Goal: Transaction & Acquisition: Purchase product/service

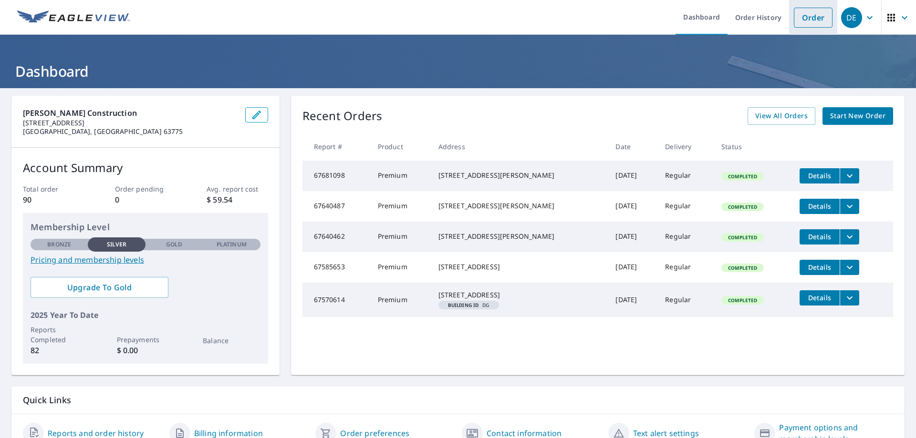
click at [806, 19] on link "Order" at bounding box center [813, 18] width 39 height 20
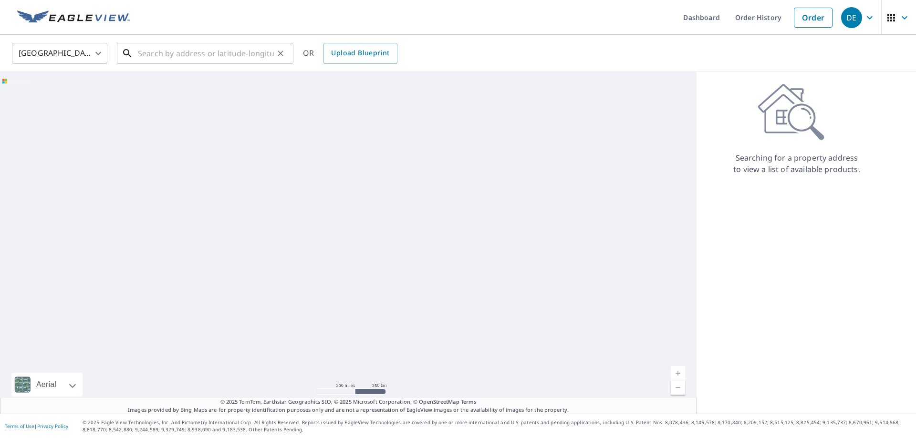
click at [189, 51] on input "text" at bounding box center [206, 53] width 136 height 27
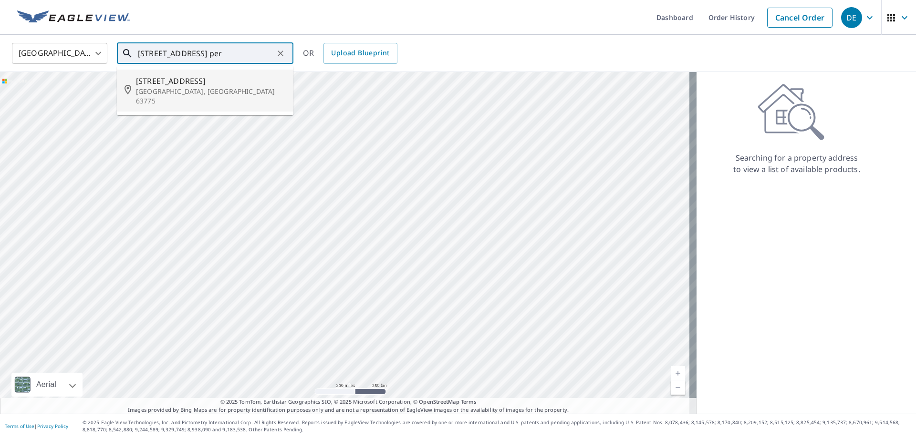
click at [189, 75] on span "[STREET_ADDRESS]" at bounding box center [211, 80] width 150 height 11
type input "[STREET_ADDRESS]"
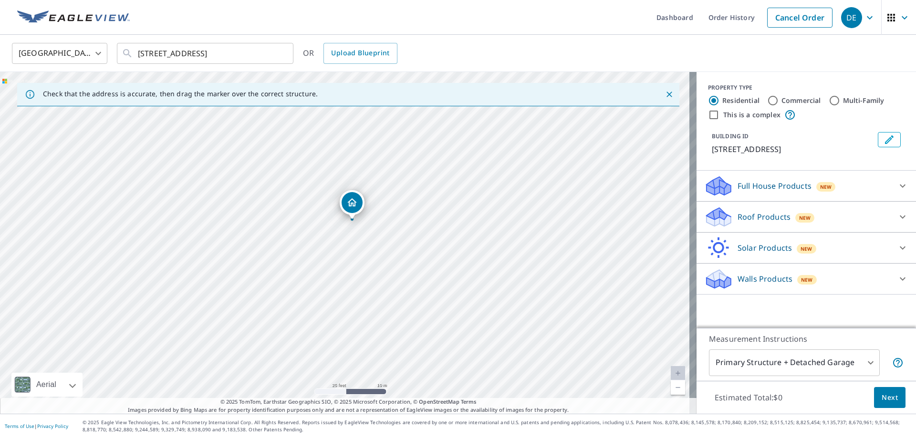
drag, startPoint x: 389, startPoint y: 203, endPoint x: 365, endPoint y: 290, distance: 90.2
click at [365, 290] on div "[STREET_ADDRESS]" at bounding box center [348, 243] width 697 height 342
click at [749, 213] on p "Roof Products" at bounding box center [764, 216] width 53 height 11
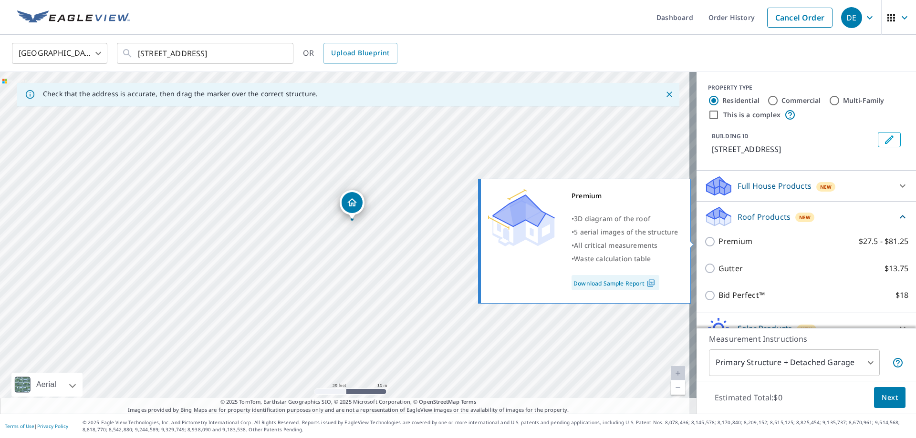
click at [725, 242] on p "Premium" at bounding box center [735, 242] width 34 height 12
click at [718, 242] on input "Premium $27.5 - $81.25" at bounding box center [711, 241] width 14 height 11
checkbox input "true"
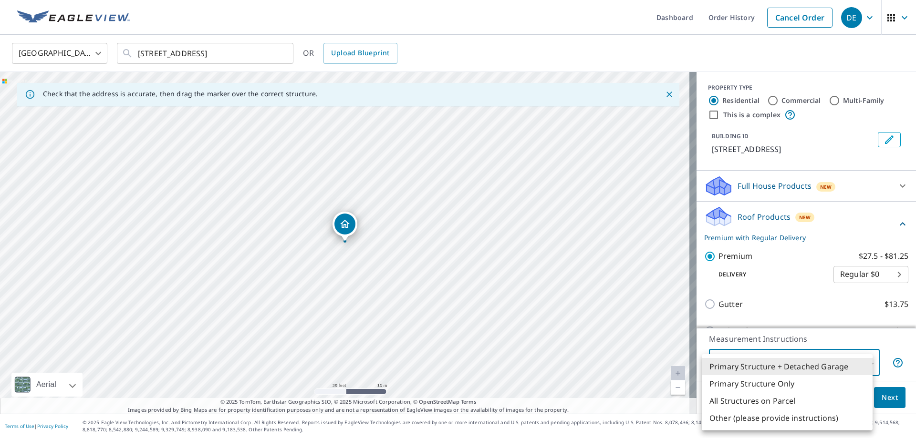
click at [860, 364] on body "DE DE Dashboard Order History Cancel Order DE [GEOGRAPHIC_DATA] [GEOGRAPHIC_DAT…" at bounding box center [458, 219] width 916 height 438
click at [787, 384] on li "Primary Structure Only" at bounding box center [787, 383] width 171 height 17
type input "2"
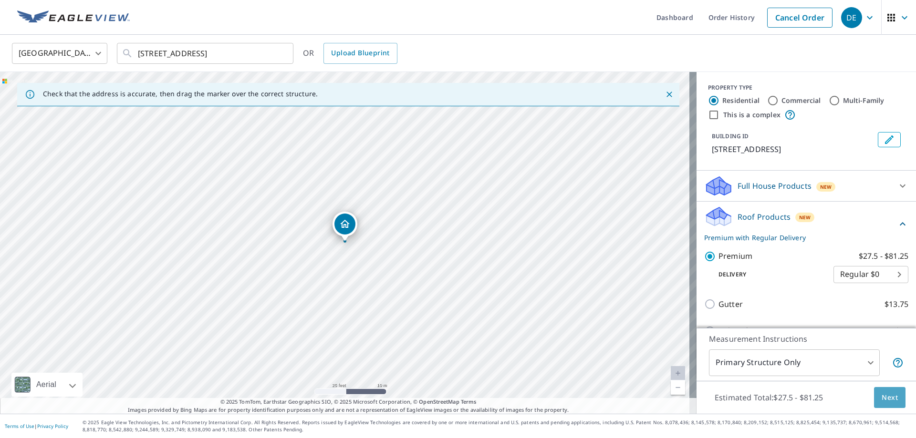
click at [884, 402] on span "Next" at bounding box center [890, 398] width 16 height 12
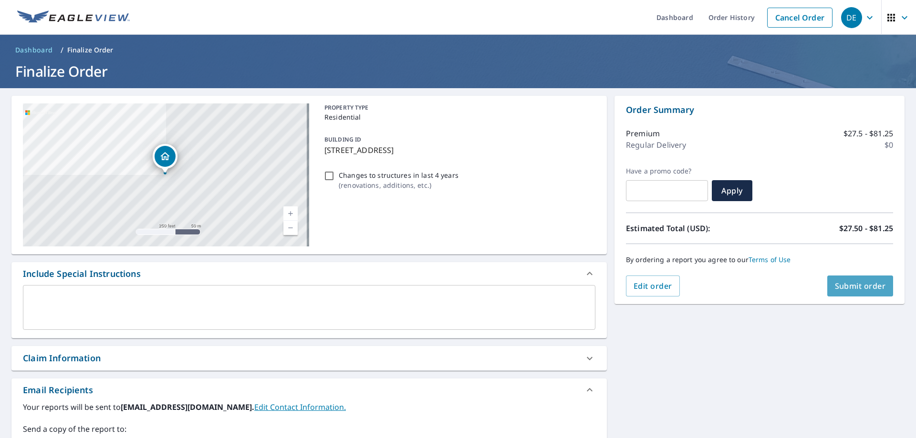
click at [847, 289] on span "Submit order" at bounding box center [860, 286] width 51 height 10
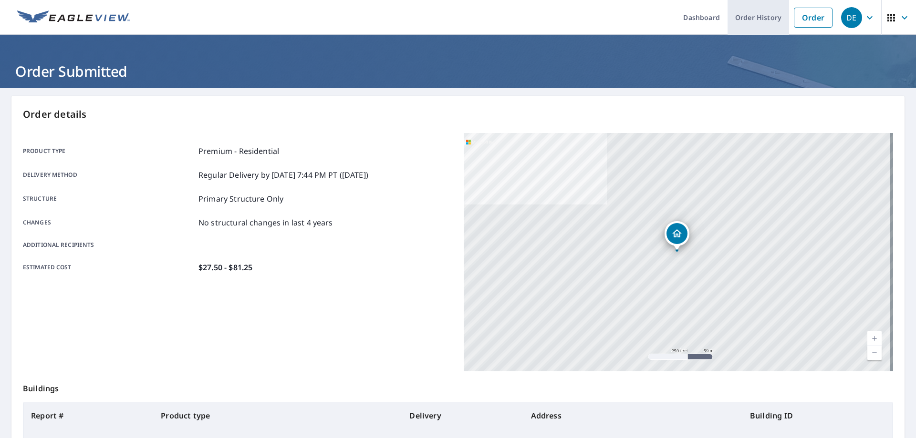
click at [745, 23] on link "Order History" at bounding box center [759, 17] width 62 height 35
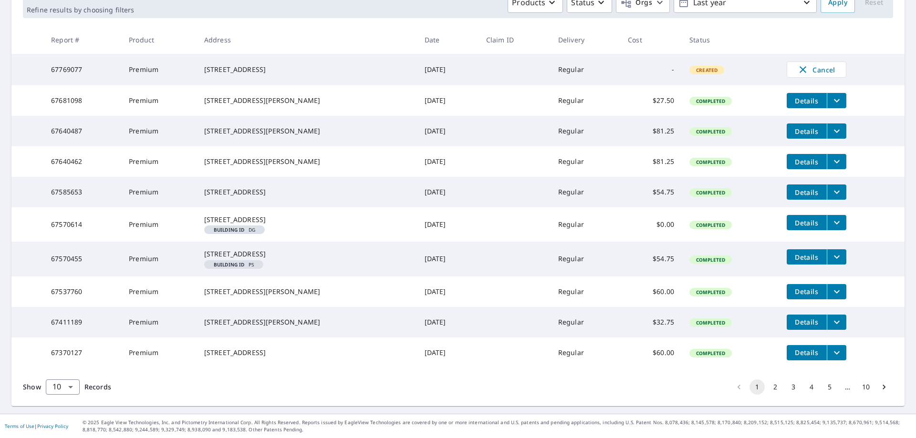
scroll to position [206, 0]
click at [823, 388] on button "5" at bounding box center [829, 387] width 15 height 15
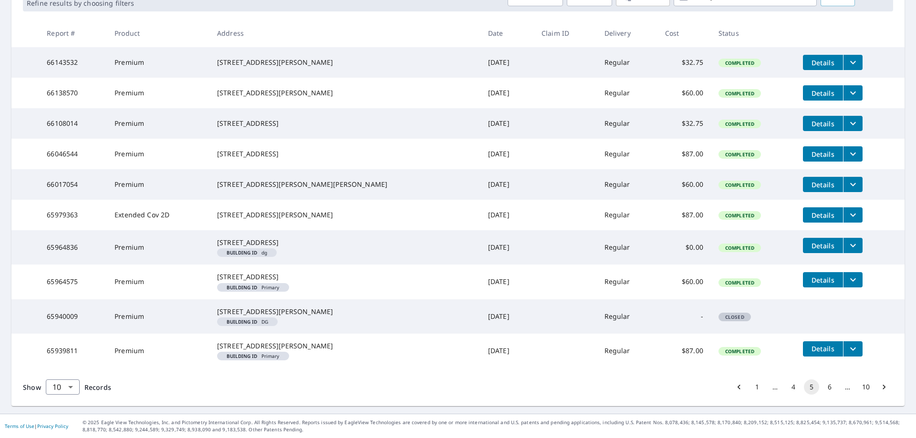
scroll to position [225, 0]
click at [824, 388] on button "6" at bounding box center [829, 387] width 15 height 15
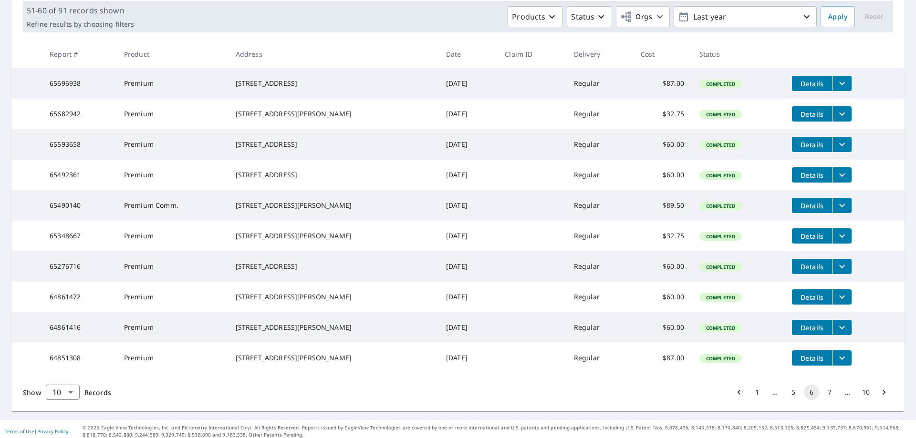
scroll to position [187, 0]
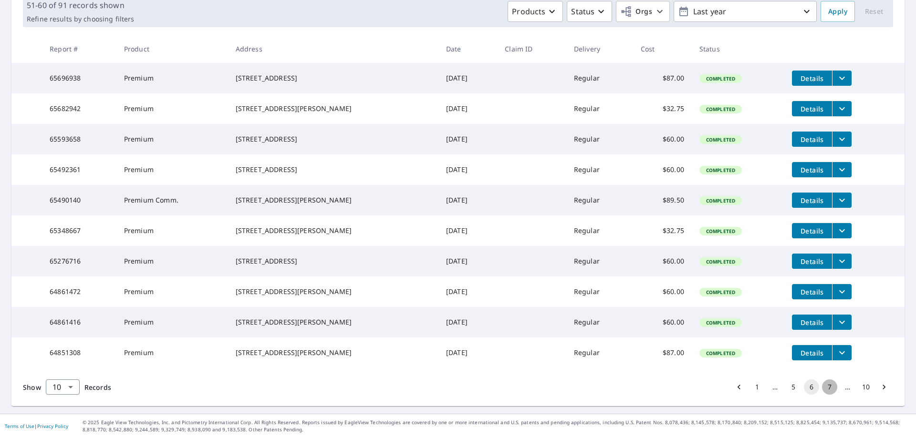
click at [822, 387] on button "7" at bounding box center [829, 387] width 15 height 15
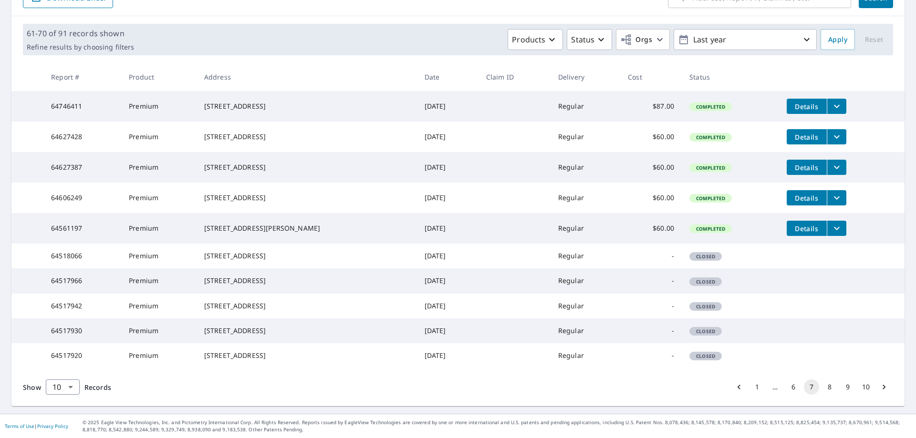
scroll to position [187, 0]
click at [826, 390] on button "8" at bounding box center [829, 387] width 15 height 15
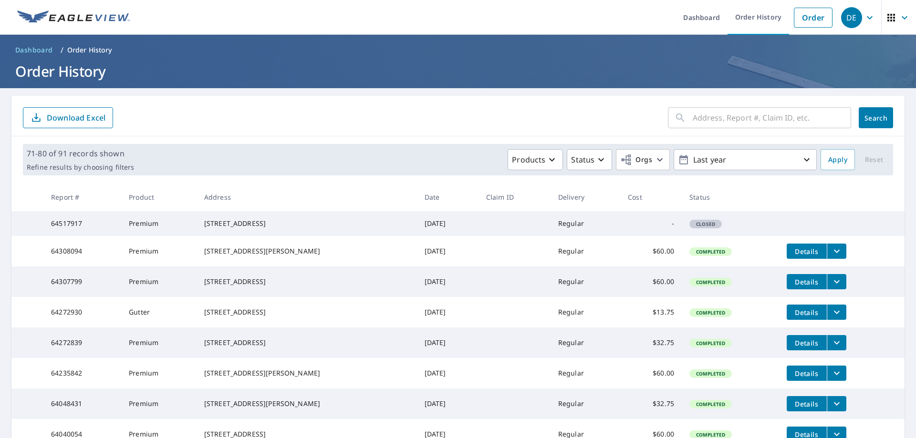
click at [831, 257] on icon "filesDropdownBtn-64308094" at bounding box center [836, 251] width 11 height 11
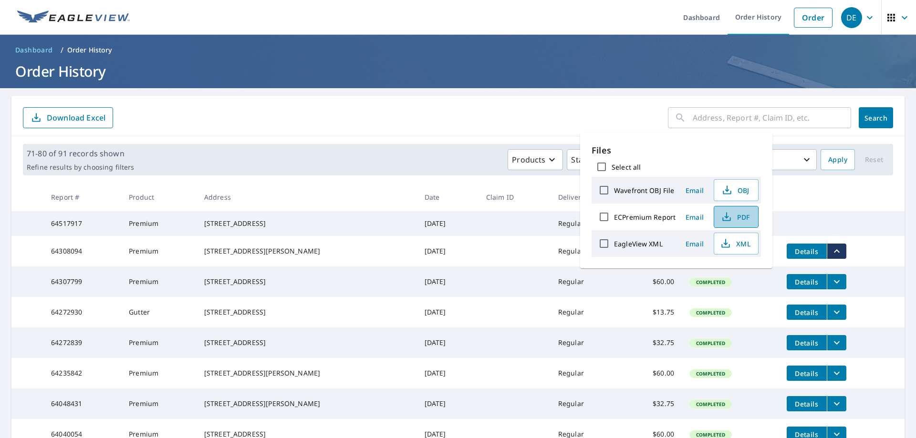
click at [736, 219] on span "PDF" at bounding box center [735, 216] width 31 height 11
click at [831, 379] on icon "filesDropdownBtn-64235842" at bounding box center [836, 373] width 11 height 11
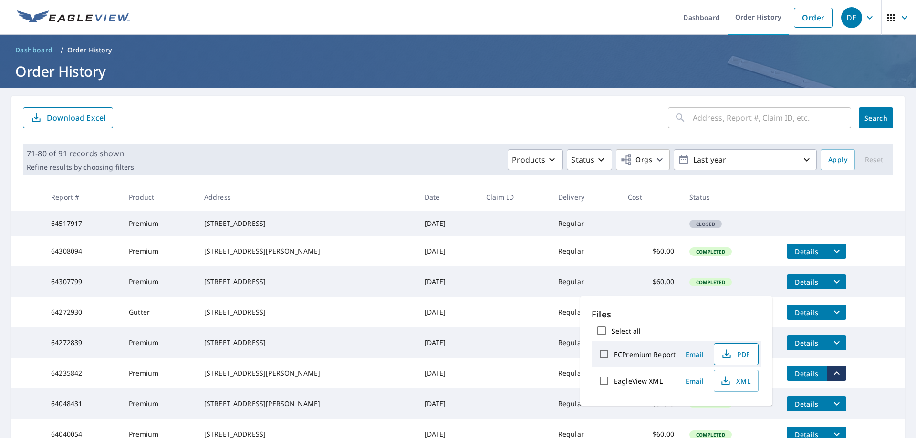
click at [731, 356] on icon "button" at bounding box center [726, 354] width 11 height 11
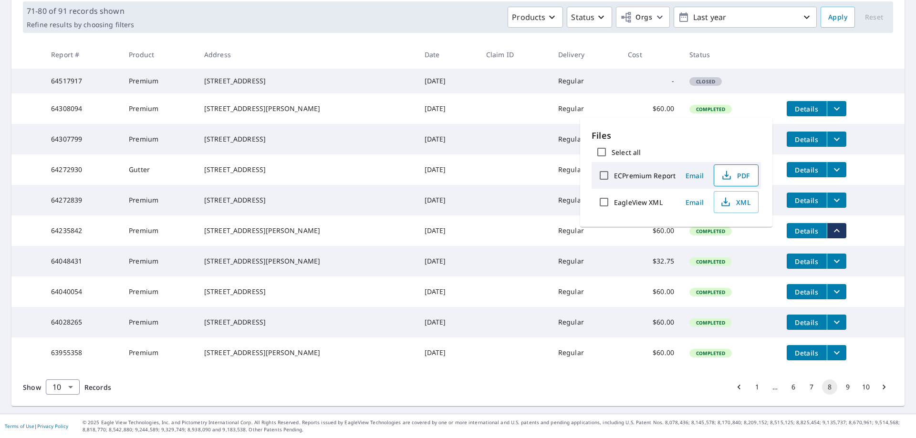
scroll to position [187, 0]
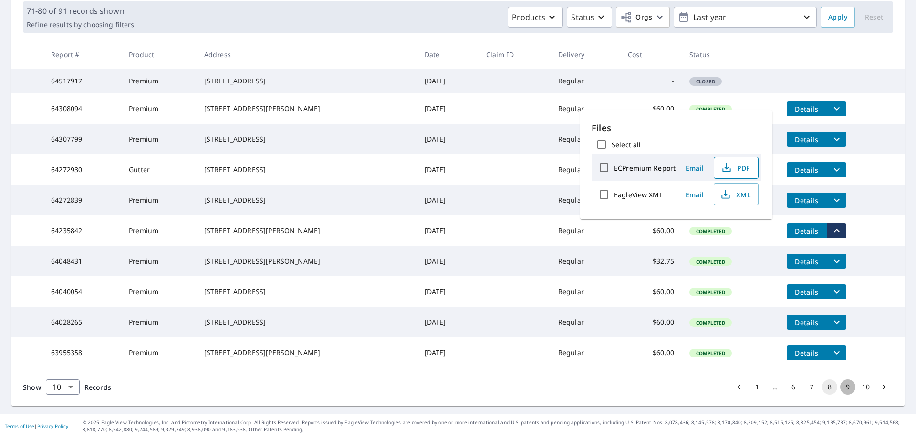
click at [840, 387] on button "9" at bounding box center [847, 387] width 15 height 15
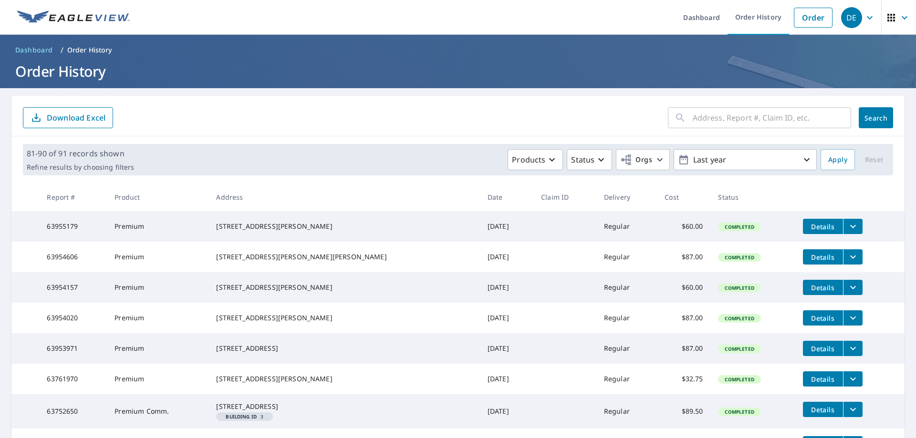
click at [847, 226] on icon "filesDropdownBtn-63955179" at bounding box center [852, 226] width 11 height 11
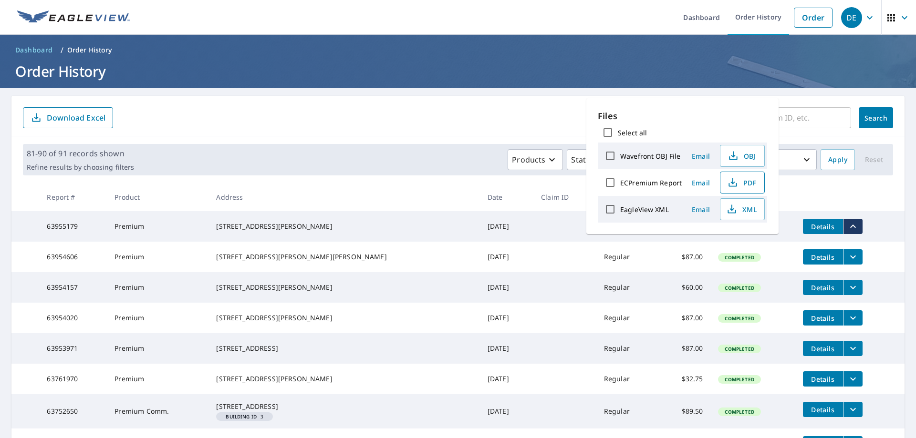
click at [736, 180] on icon "button" at bounding box center [732, 182] width 11 height 11
click at [847, 293] on icon "filesDropdownBtn-63954157" at bounding box center [852, 287] width 11 height 11
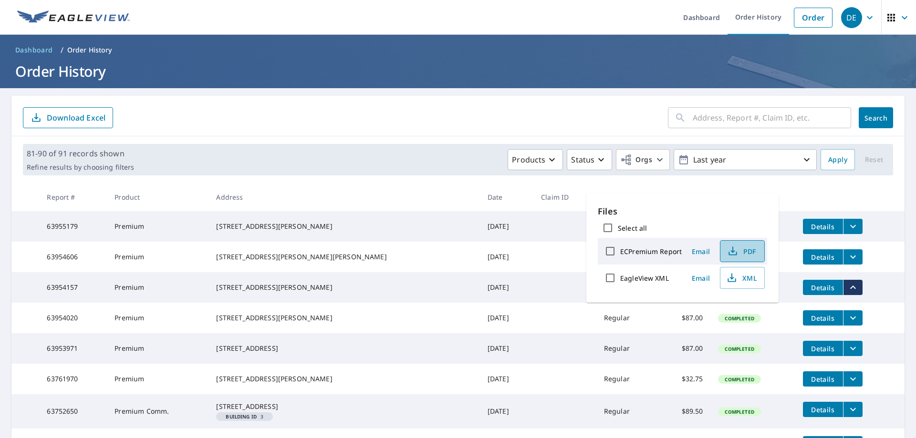
click at [742, 247] on span "PDF" at bounding box center [741, 251] width 31 height 11
click at [480, 333] on td "[DATE]" at bounding box center [506, 318] width 53 height 31
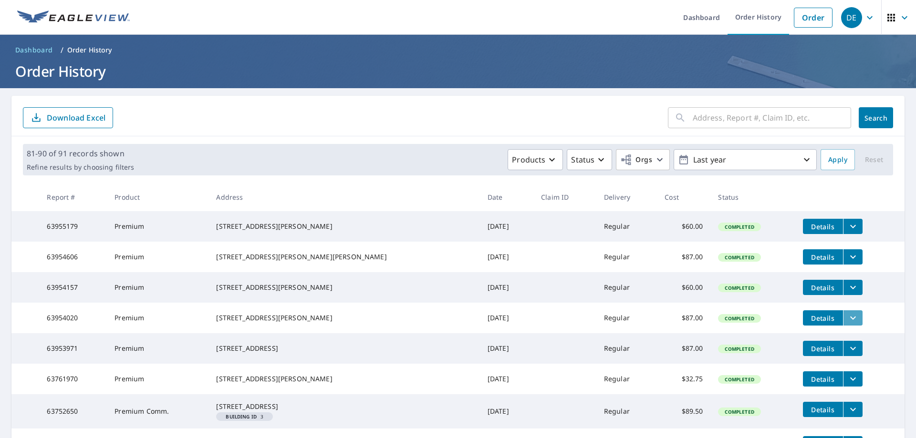
click at [847, 324] on icon "filesDropdownBtn-63954020" at bounding box center [852, 317] width 11 height 11
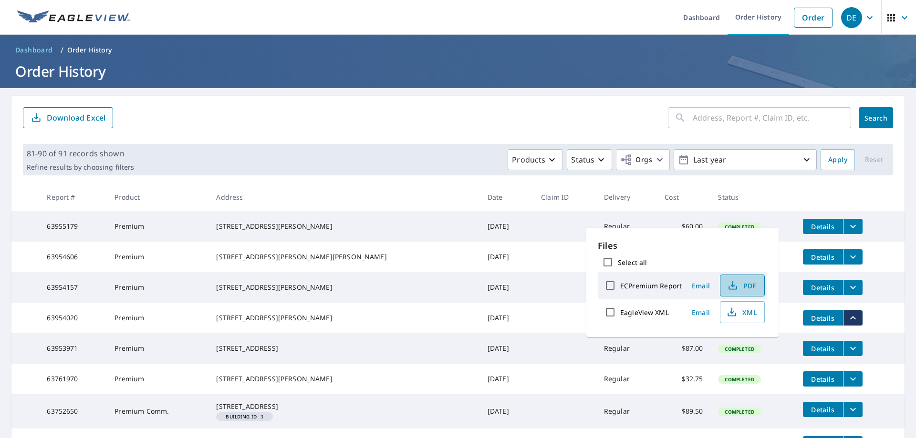
click at [741, 287] on span "PDF" at bounding box center [741, 285] width 31 height 11
click at [808, 19] on link "Order" at bounding box center [813, 18] width 39 height 20
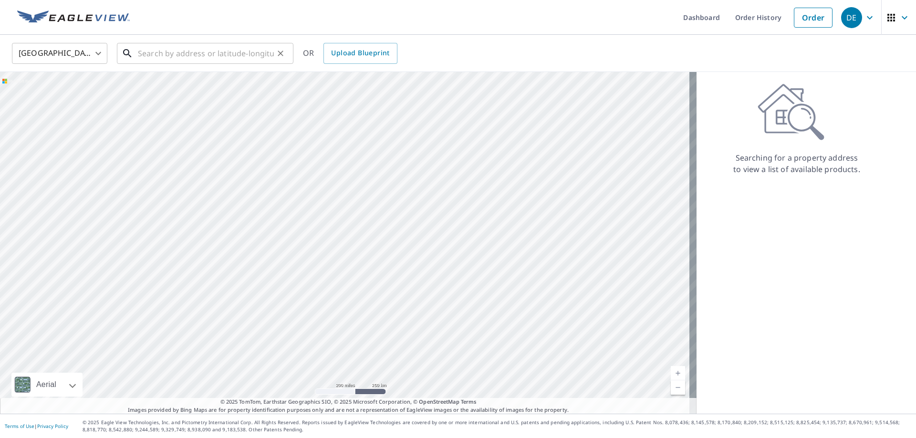
click at [183, 51] on input "text" at bounding box center [206, 53] width 136 height 27
paste input "[STREET_ADDRESS][PERSON_NAME]"
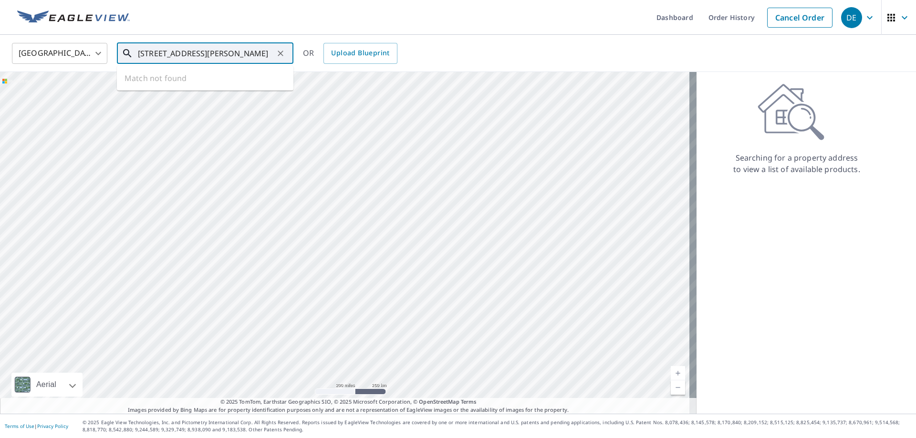
type input "[STREET_ADDRESS][PERSON_NAME]"
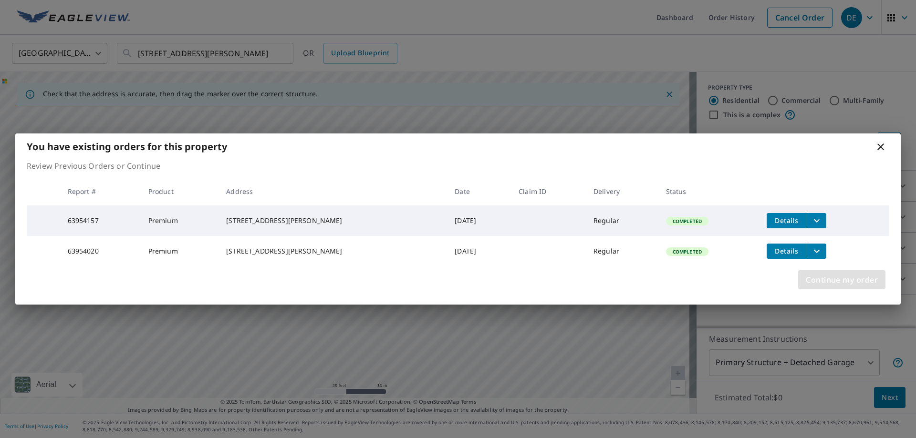
click at [837, 282] on span "Continue my order" at bounding box center [842, 279] width 72 height 13
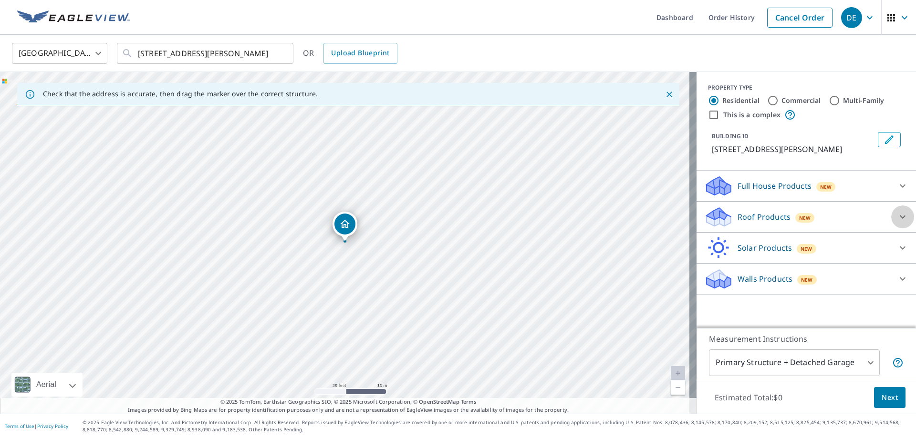
click at [898, 219] on icon at bounding box center [902, 216] width 11 height 11
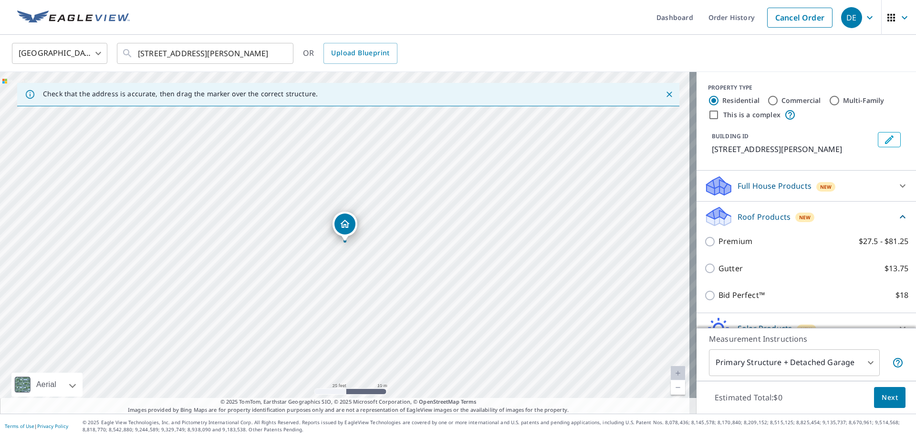
click at [897, 184] on icon at bounding box center [902, 185] width 11 height 11
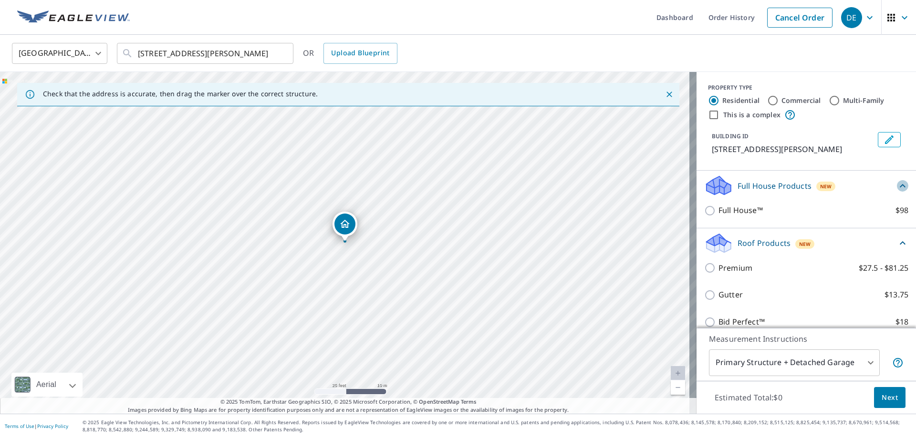
click at [897, 184] on icon at bounding box center [902, 185] width 11 height 11
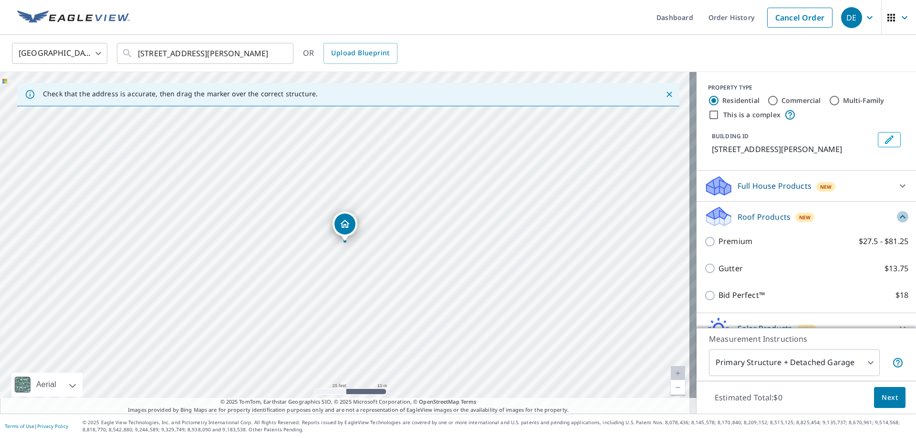
click at [897, 218] on icon at bounding box center [902, 216] width 11 height 11
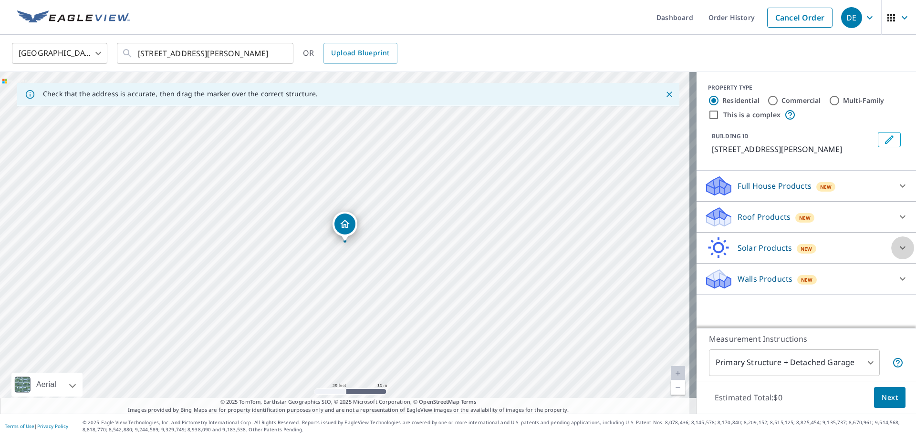
click at [897, 243] on icon at bounding box center [902, 247] width 11 height 11
click at [897, 281] on icon at bounding box center [902, 278] width 11 height 11
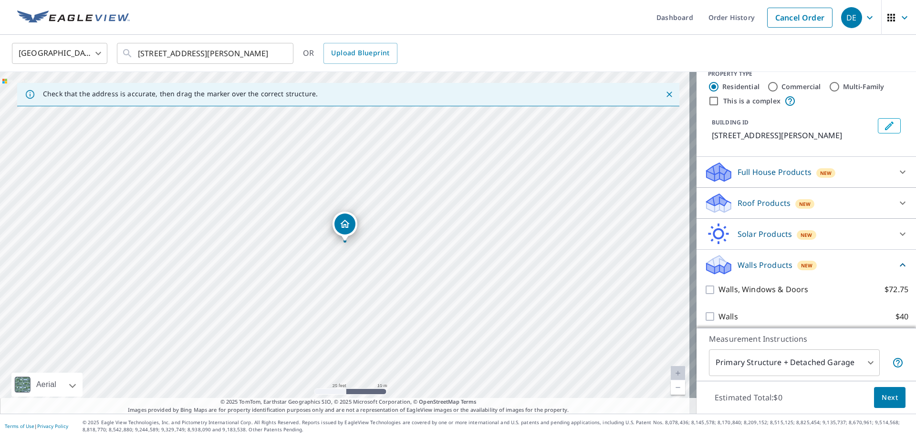
scroll to position [20, 0]
